Goal: Task Accomplishment & Management: Manage account settings

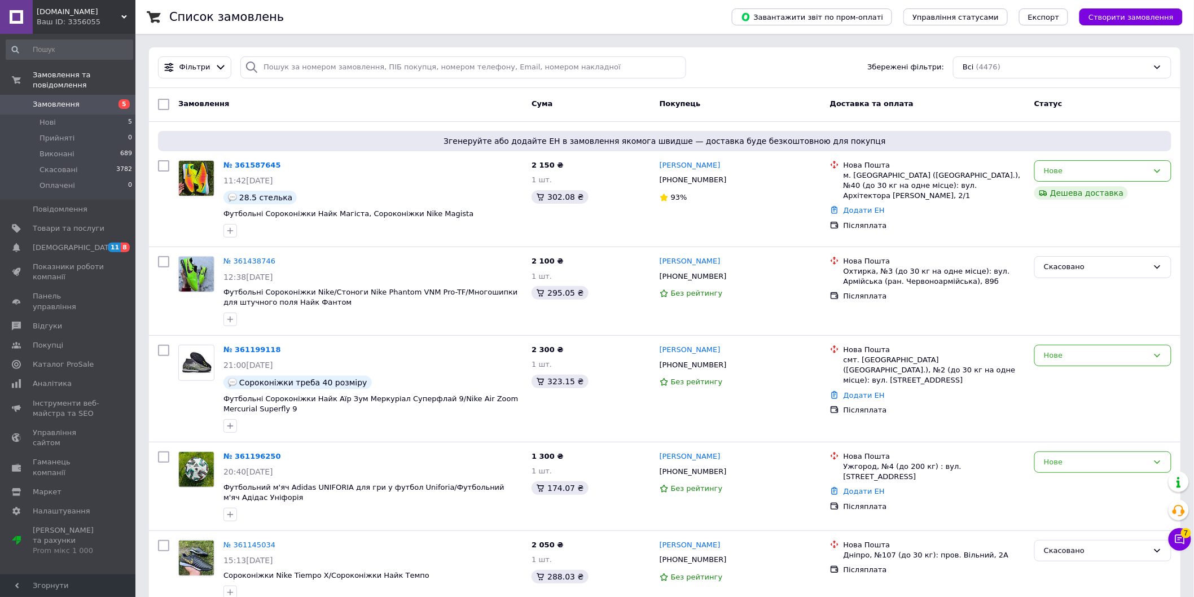
click at [321, 106] on div "Замовлення" at bounding box center [350, 104] width 353 height 20
click at [388, 116] on div "Замовлення Cума Покупець Доставка та оплата Статус" at bounding box center [665, 105] width 1032 height 34
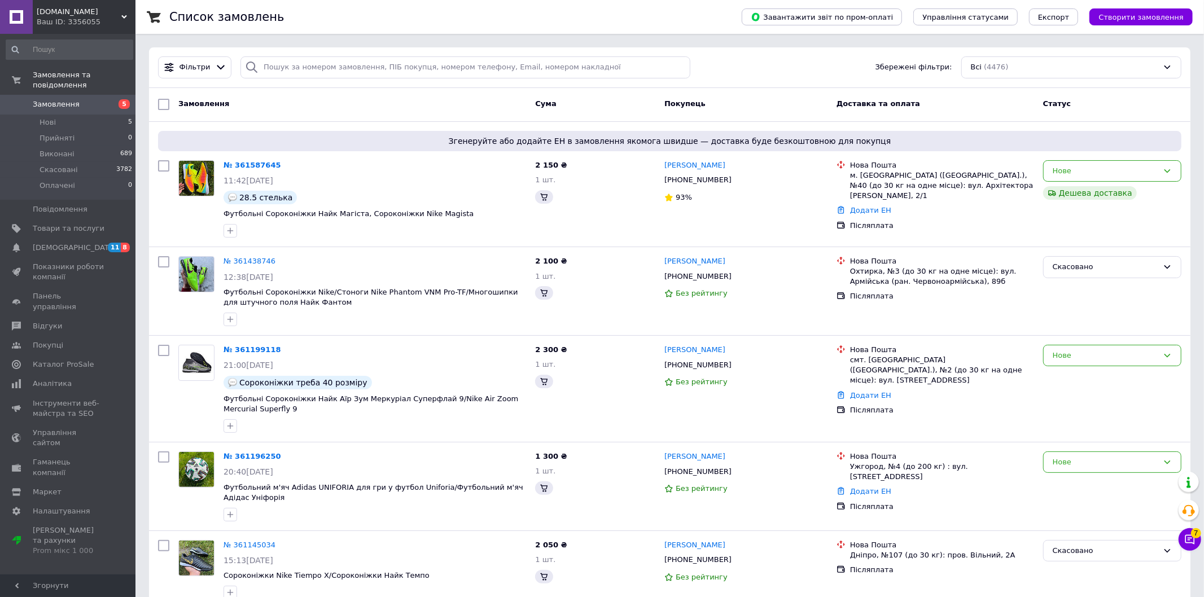
click at [116, 18] on div "Ваш ID: 3356055" at bounding box center [86, 22] width 99 height 10
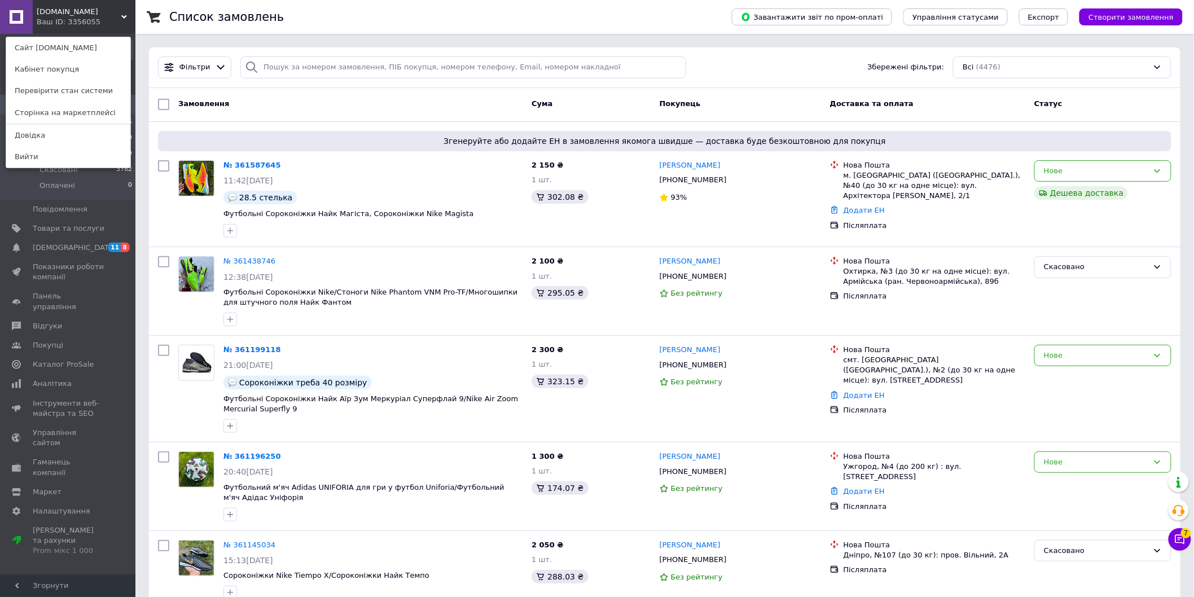
click at [376, 104] on div "Замовлення" at bounding box center [350, 104] width 353 height 20
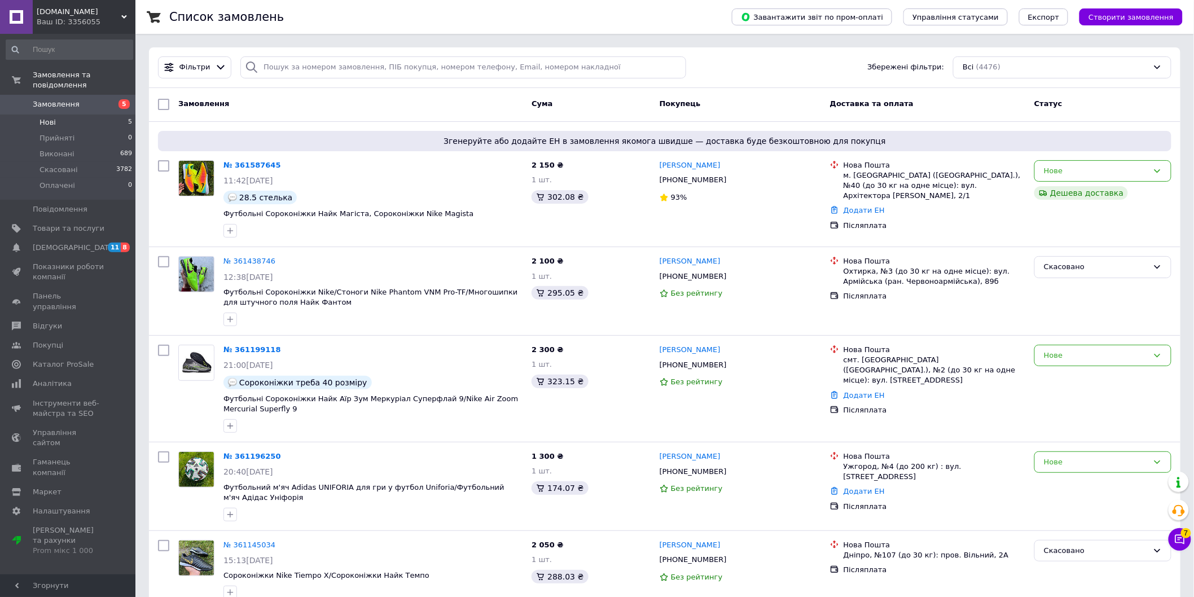
click at [98, 115] on li "Нові 5" at bounding box center [69, 123] width 139 height 16
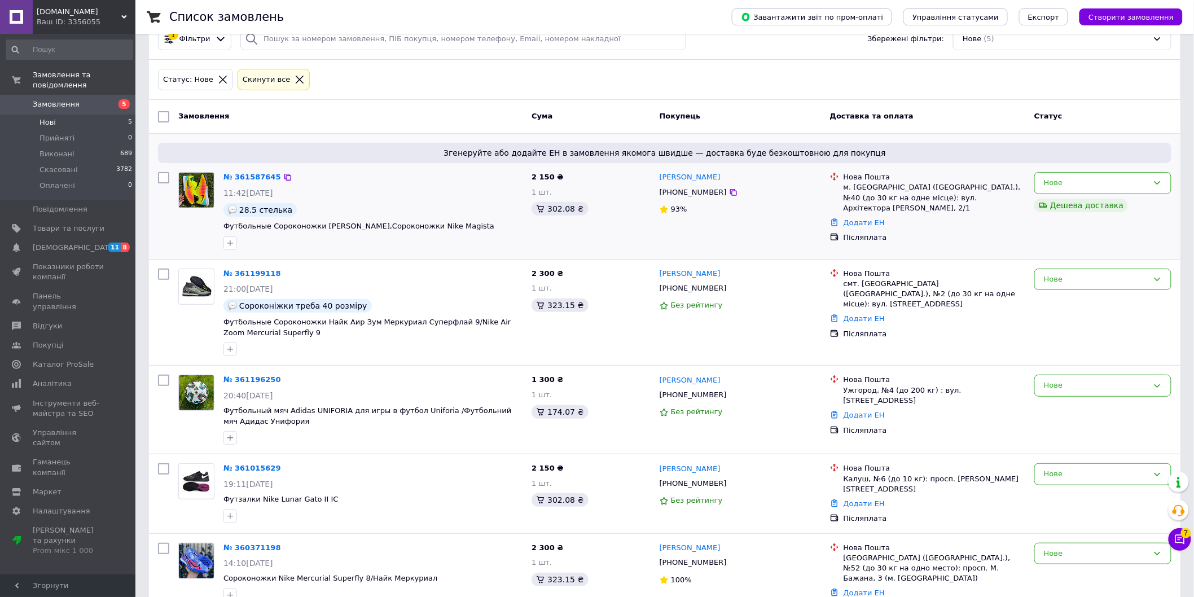
scroll to position [56, 0]
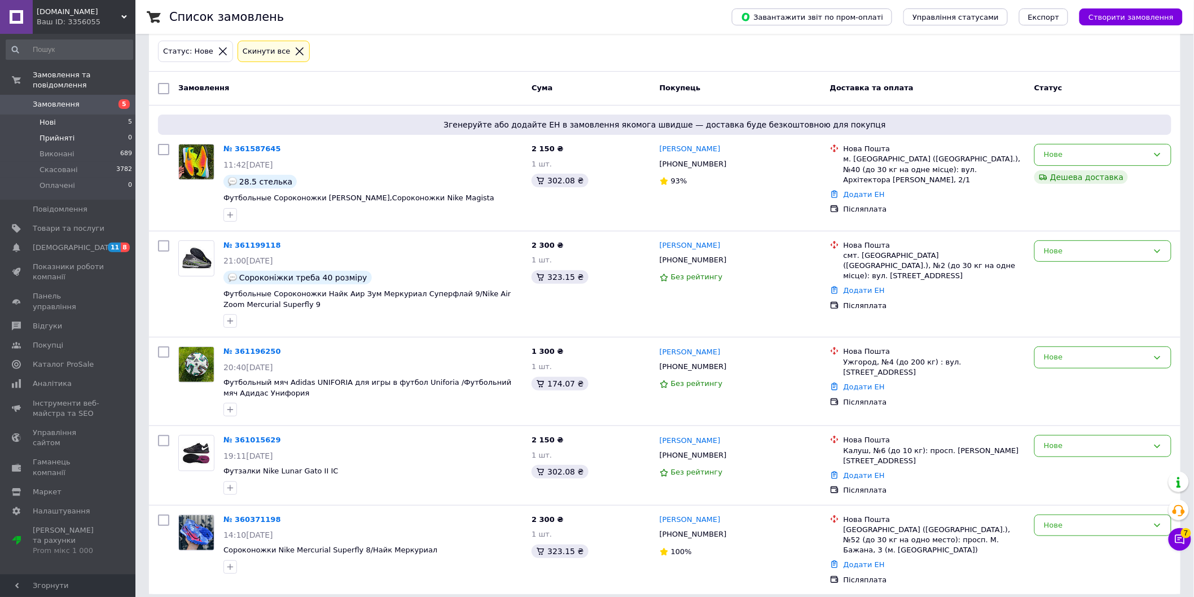
click at [102, 130] on li "Прийняті 0" at bounding box center [69, 138] width 139 height 16
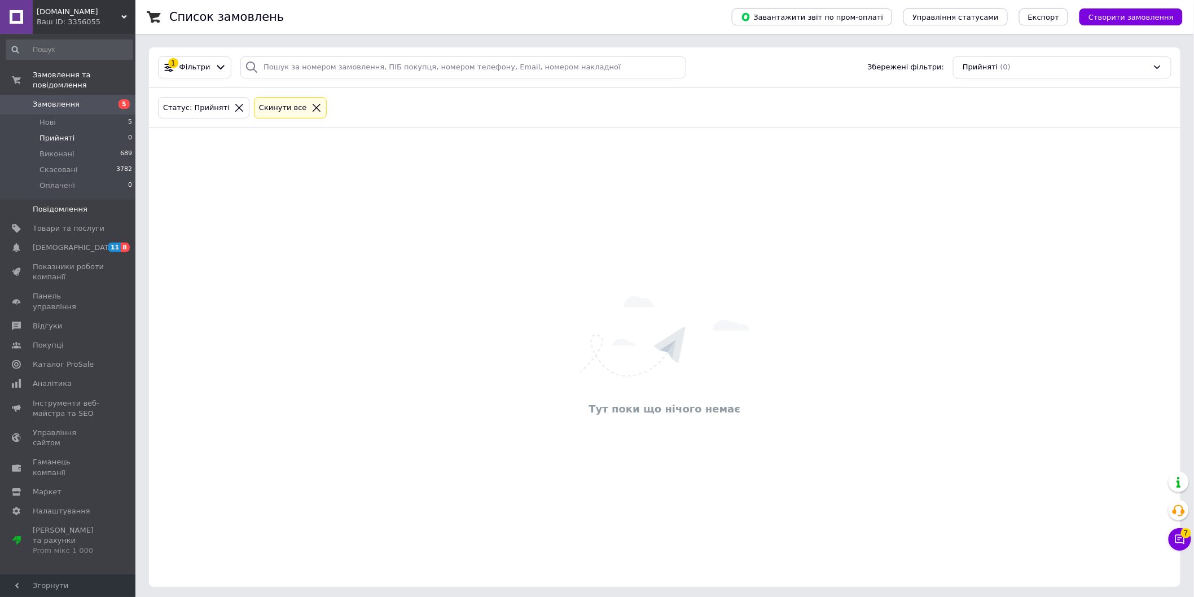
click at [77, 204] on span "Повідомлення" at bounding box center [60, 209] width 55 height 10
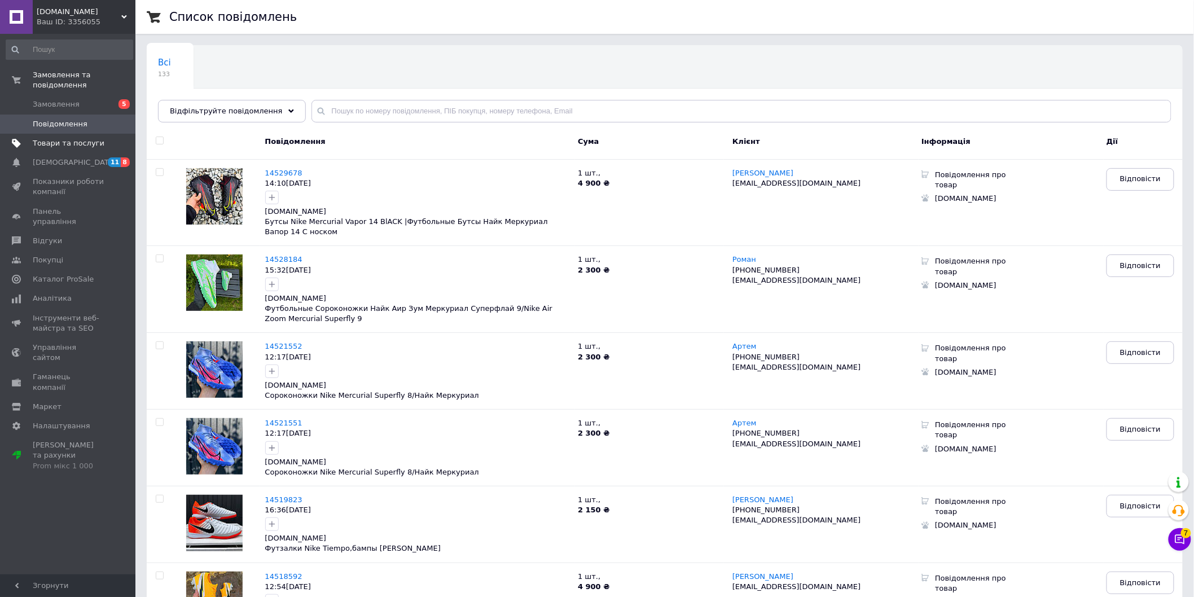
click at [82, 138] on span "Товари та послуги" at bounding box center [69, 143] width 72 height 10
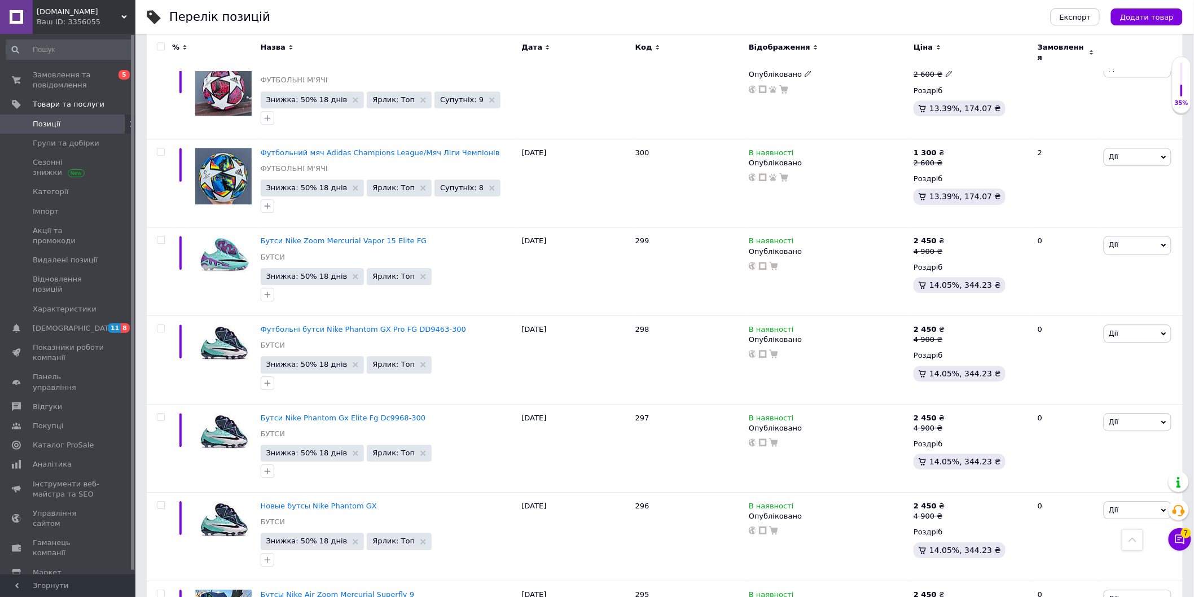
scroll to position [4703, 0]
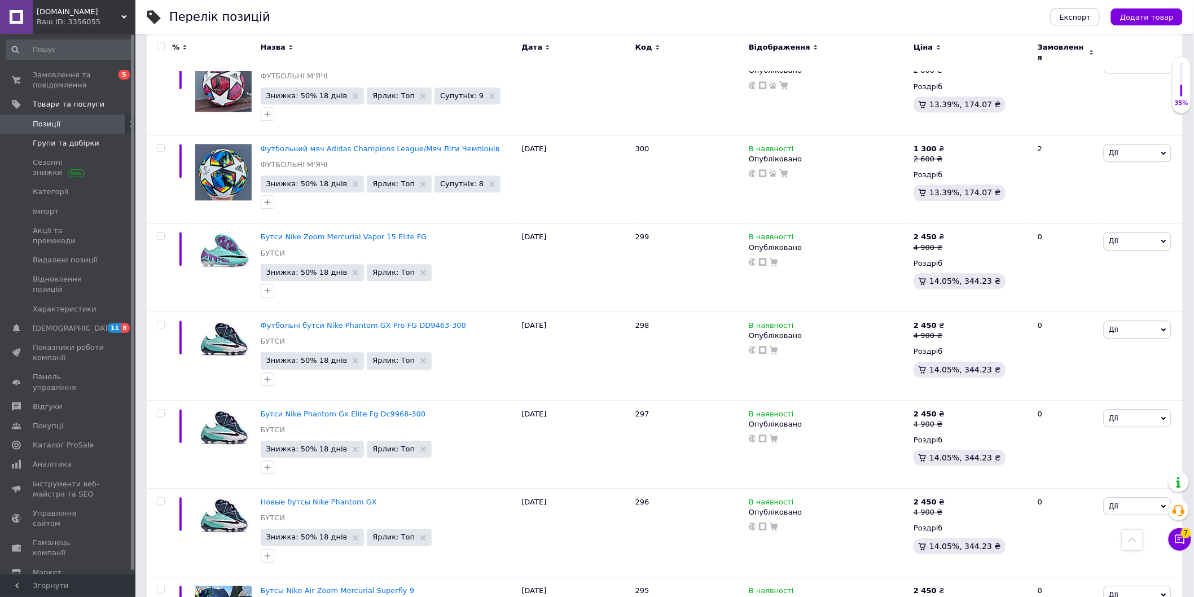
click at [77, 138] on span "Групи та добірки" at bounding box center [66, 143] width 67 height 10
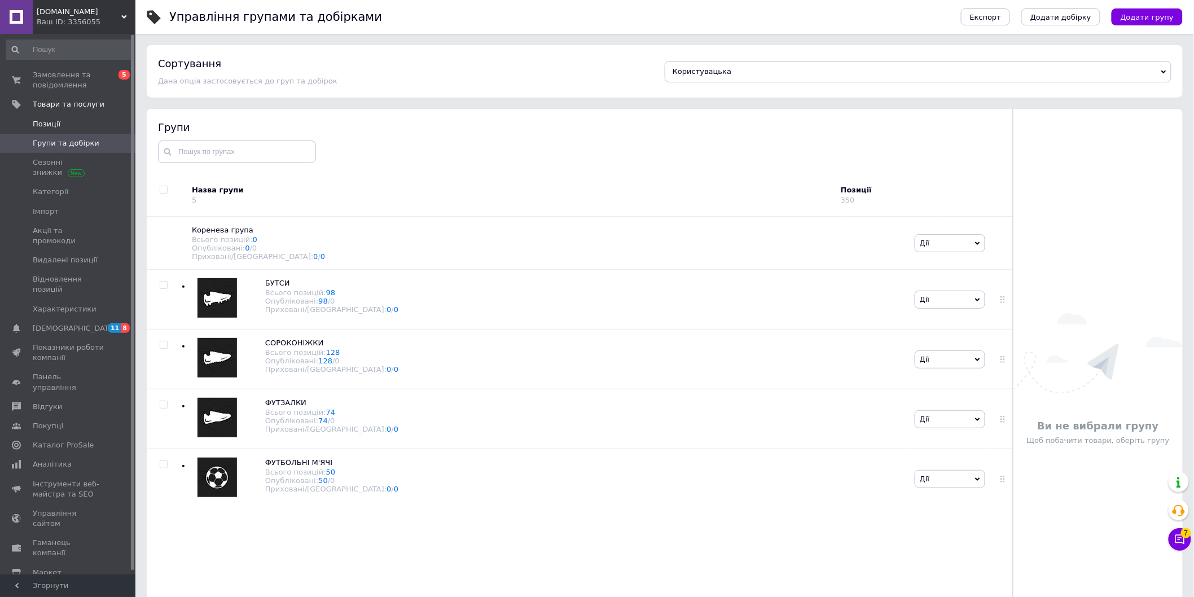
click at [64, 128] on span "Позиції" at bounding box center [69, 124] width 72 height 10
